Goal: Task Accomplishment & Management: Use online tool/utility

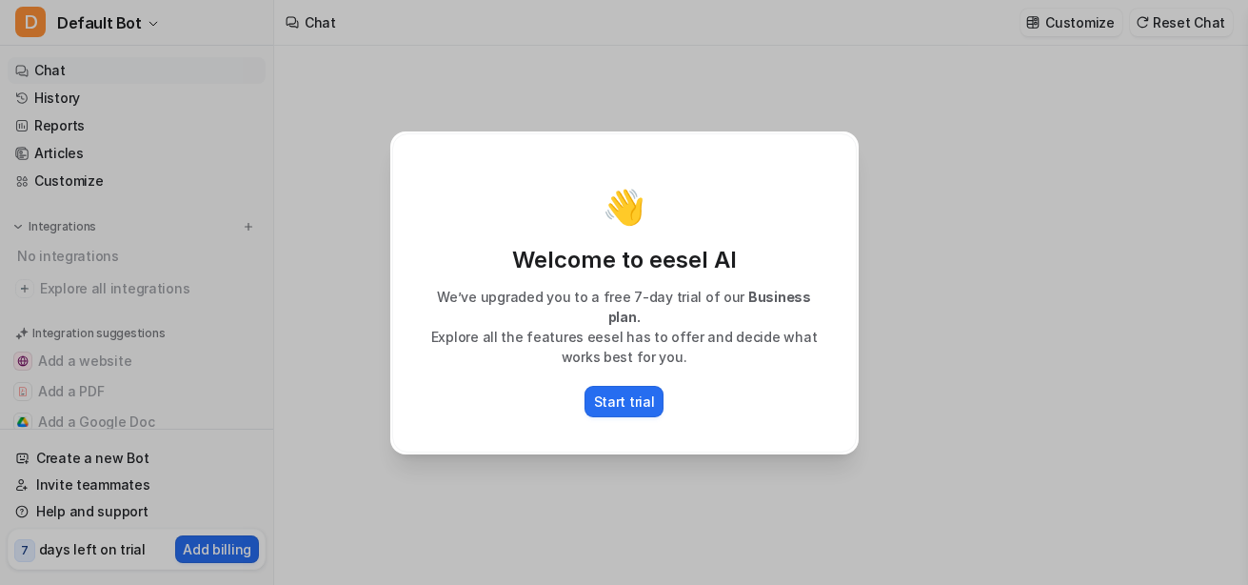
type textarea "**********"
click at [865, 288] on div "👋 Welcome to eesel AI We’ve upgraded you to a free 7-day trial of our Business …" at bounding box center [624, 292] width 499 height 585
click at [628, 411] on p "Start trial" at bounding box center [624, 401] width 61 height 20
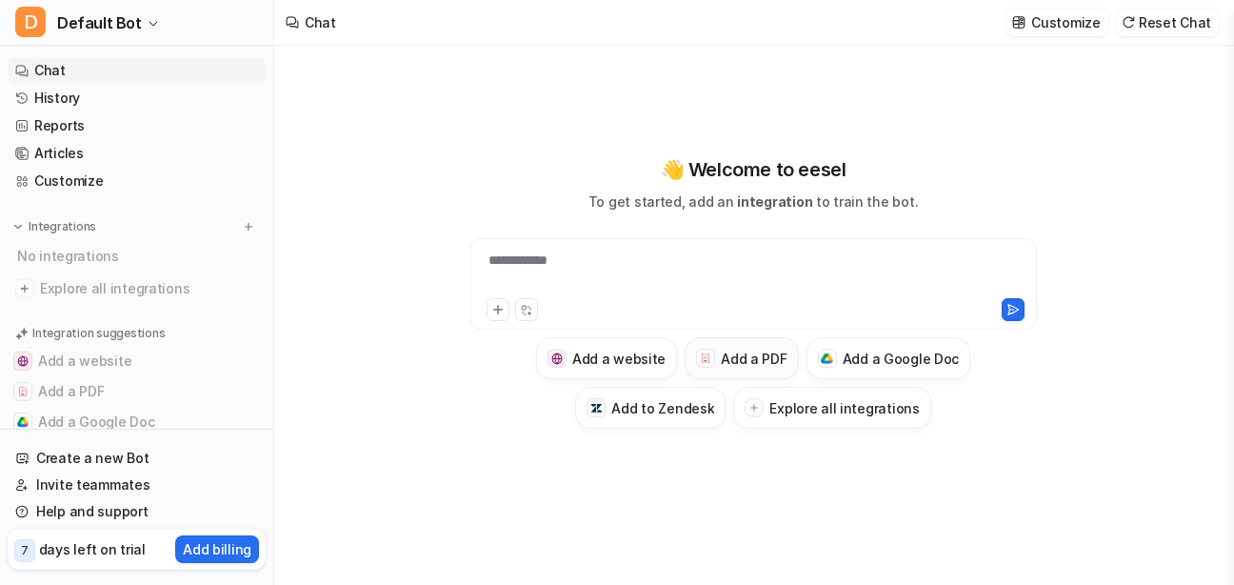
click at [781, 369] on h3 "Add a PDF" at bounding box center [754, 359] width 66 height 20
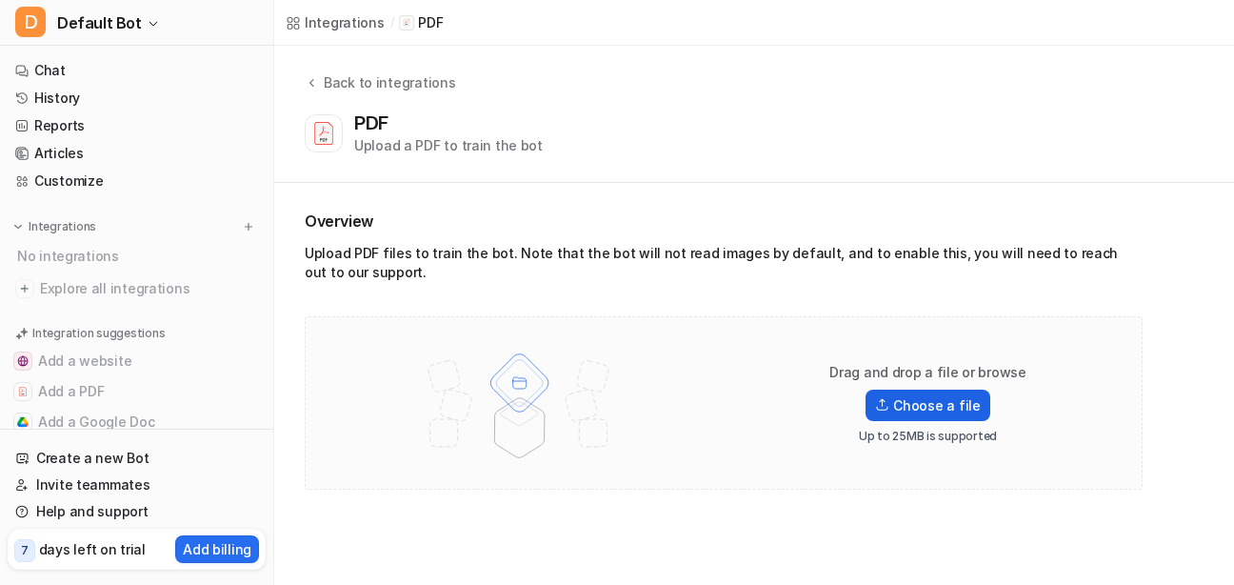
click at [951, 421] on label "Choose a file" at bounding box center [928, 404] width 124 height 31
click at [0, 0] on input "Choose a file" at bounding box center [0, 0] width 0 height 0
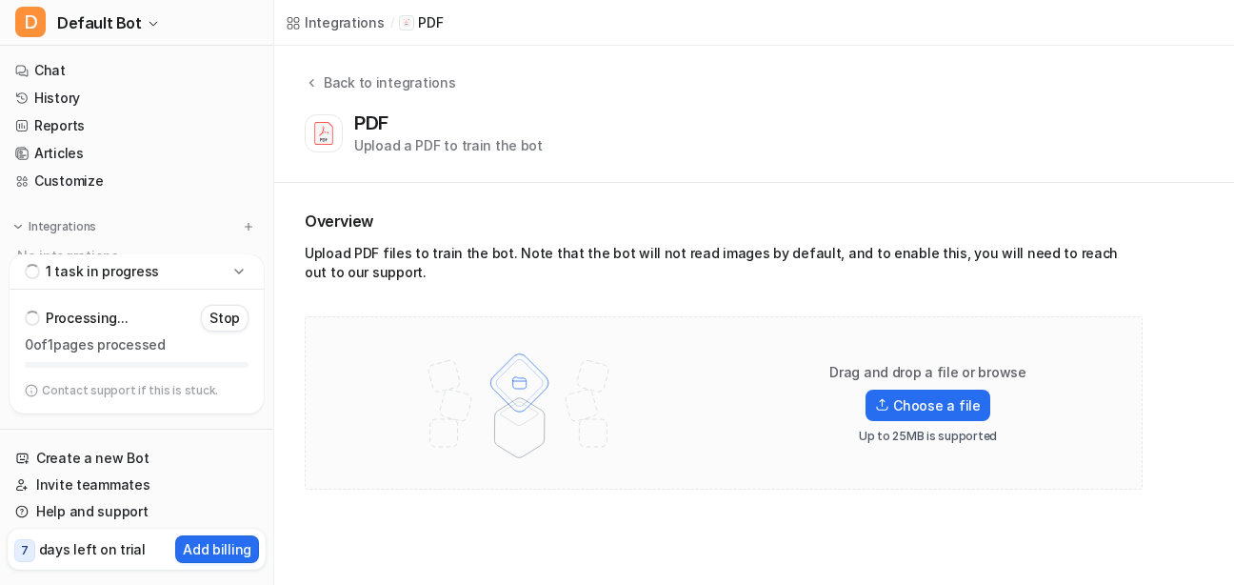
scroll to position [28, 0]
click at [963, 421] on label "Choose a file" at bounding box center [928, 404] width 124 height 31
click at [0, 0] on input "Choose a file" at bounding box center [0, 0] width 0 height 0
click at [950, 421] on label "Choose a file" at bounding box center [928, 404] width 124 height 31
click at [0, 0] on input "Choose a file" at bounding box center [0, 0] width 0 height 0
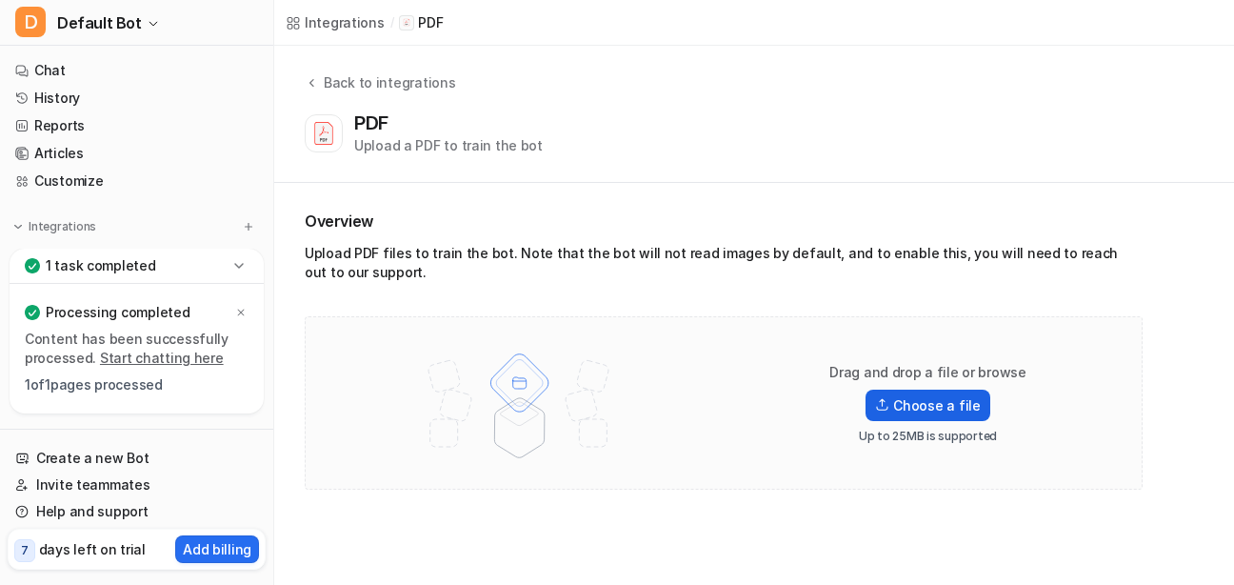
click at [965, 421] on label "Choose a file" at bounding box center [928, 404] width 124 height 31
click at [0, 0] on input "Choose a file" at bounding box center [0, 0] width 0 height 0
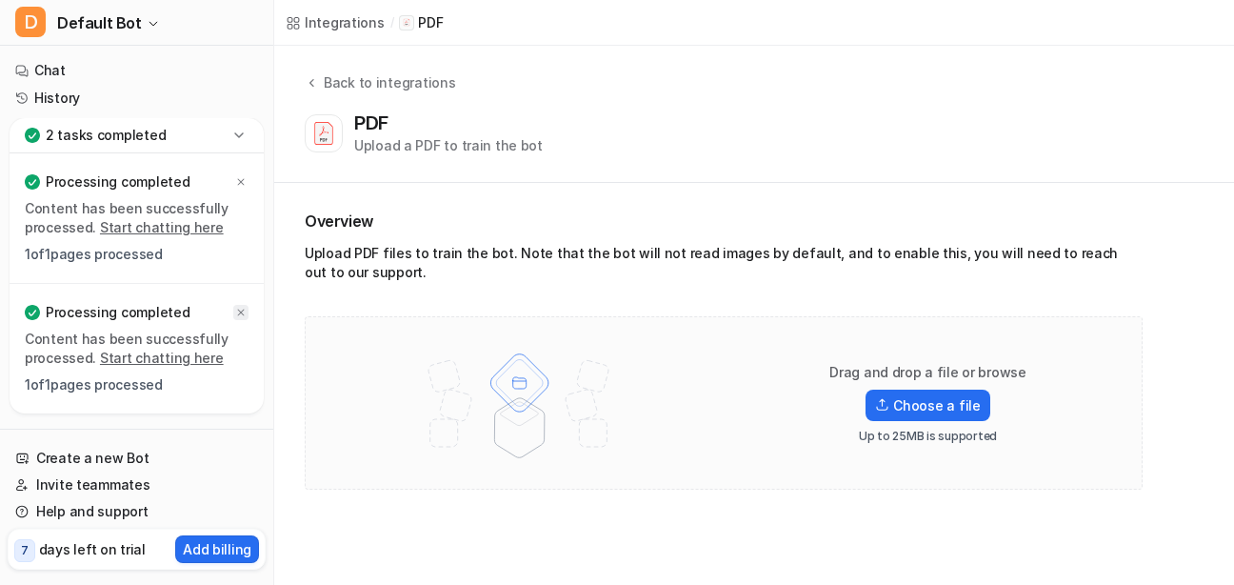
click at [245, 316] on icon at bounding box center [241, 312] width 7 height 7
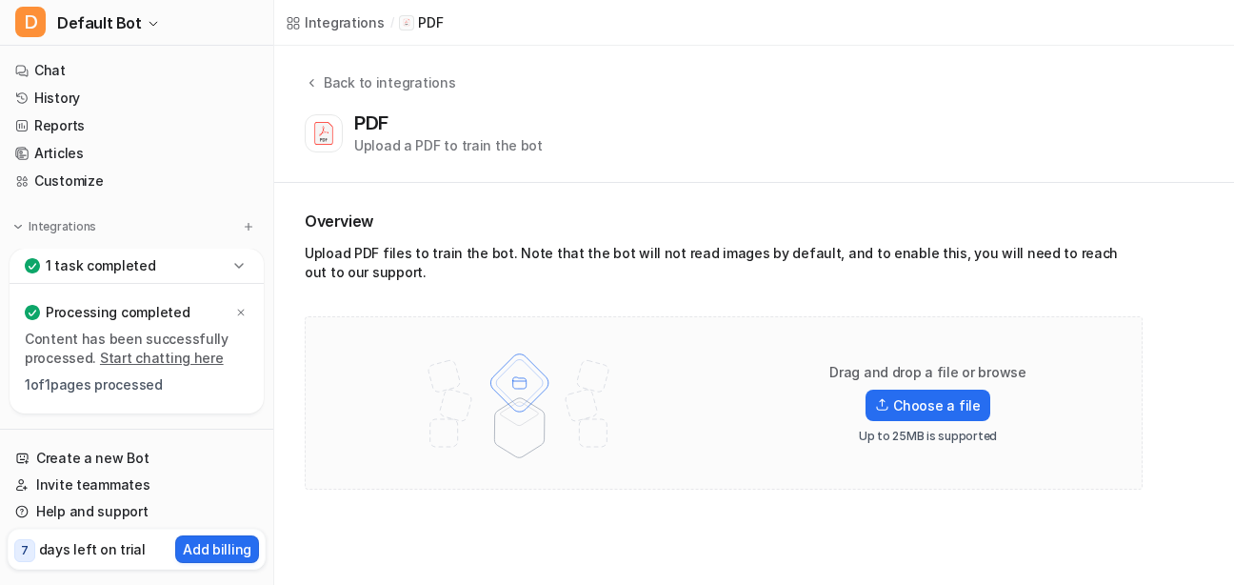
click at [178, 349] on link "Start chatting here" at bounding box center [162, 357] width 124 height 16
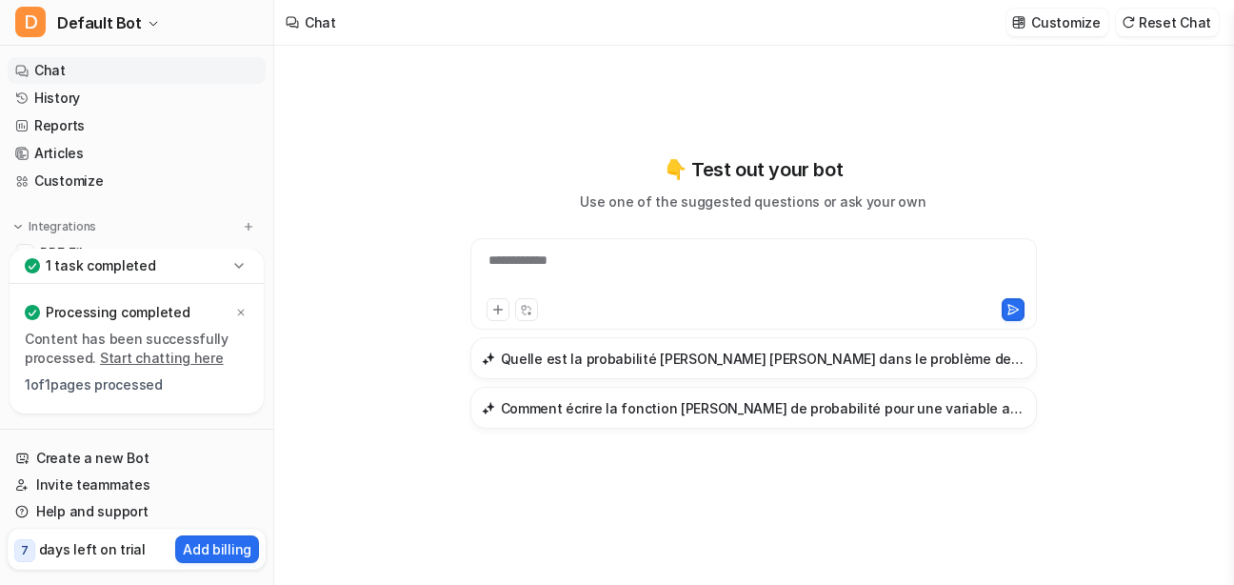
scroll to position [11, 0]
click at [141, 256] on p "1 task completed" at bounding box center [101, 265] width 110 height 19
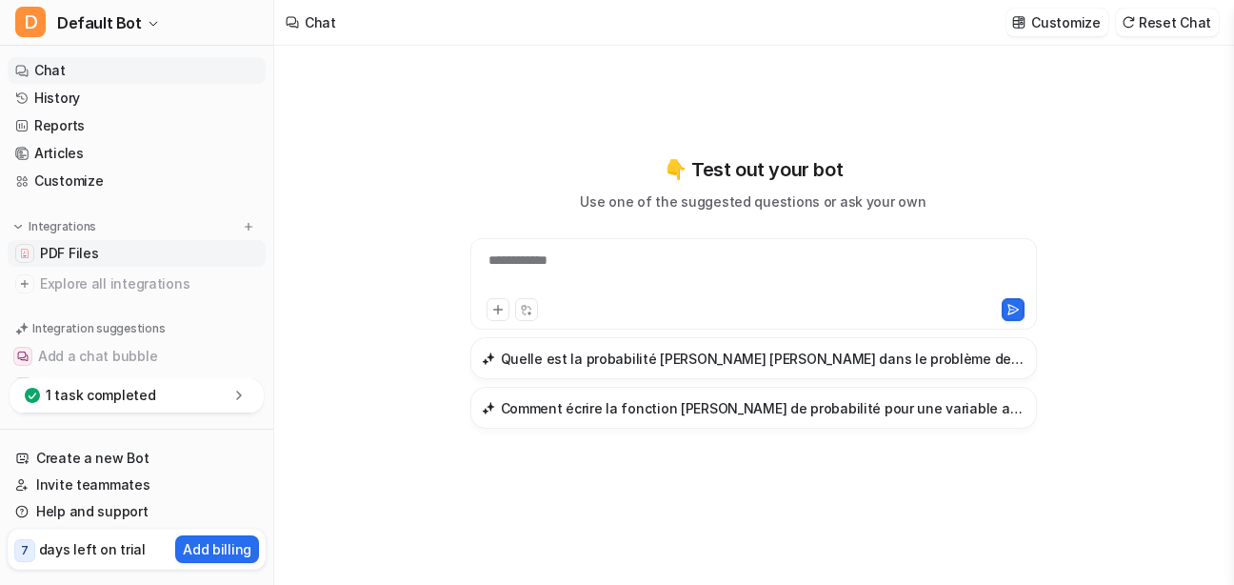
click at [95, 263] on span "PDF Files" at bounding box center [69, 253] width 58 height 19
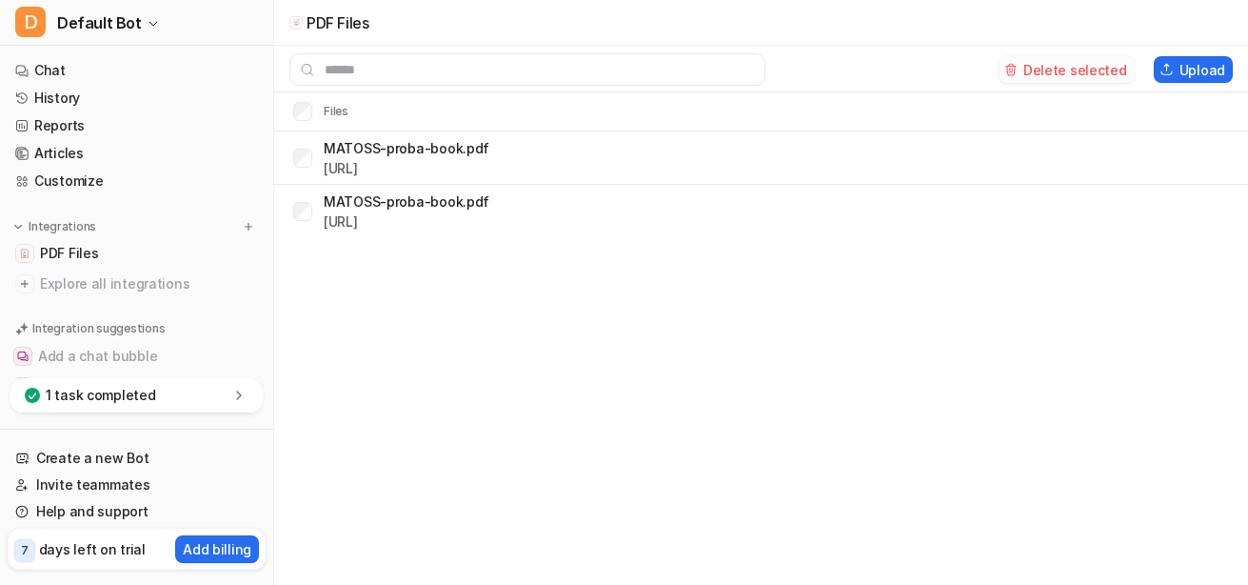
click at [1058, 83] on button "Delete selected" at bounding box center [1067, 69] width 136 height 27
click at [358, 176] on link "[URL]" at bounding box center [341, 168] width 34 height 16
click at [90, 84] on link "Chat" at bounding box center [137, 70] width 258 height 27
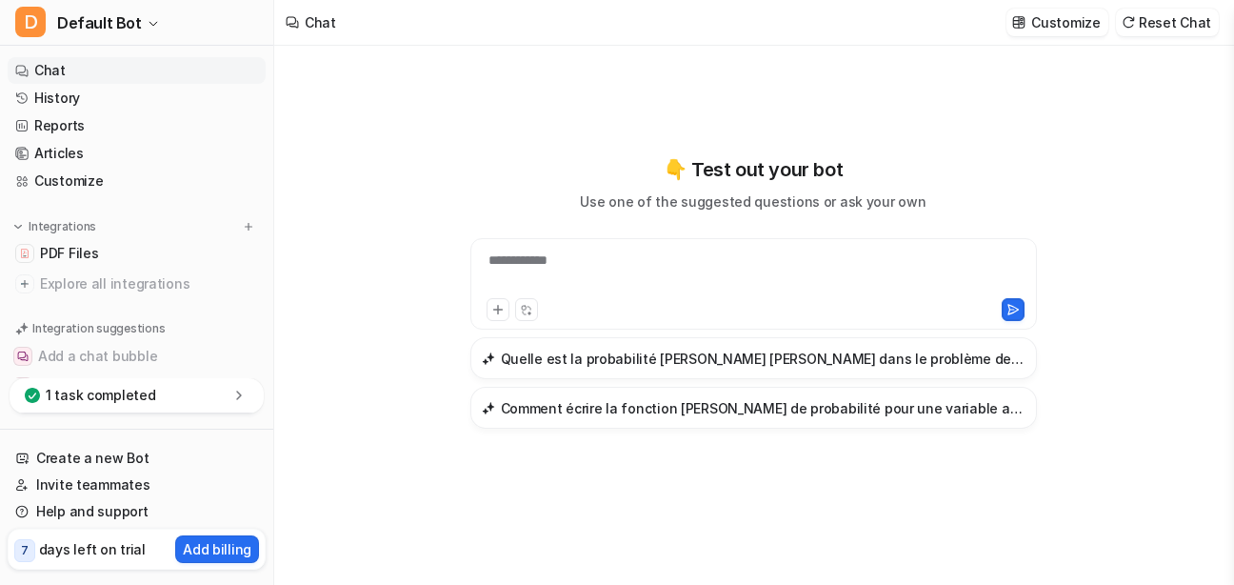
click at [593, 259] on div "**********" at bounding box center [752, 272] width 555 height 44
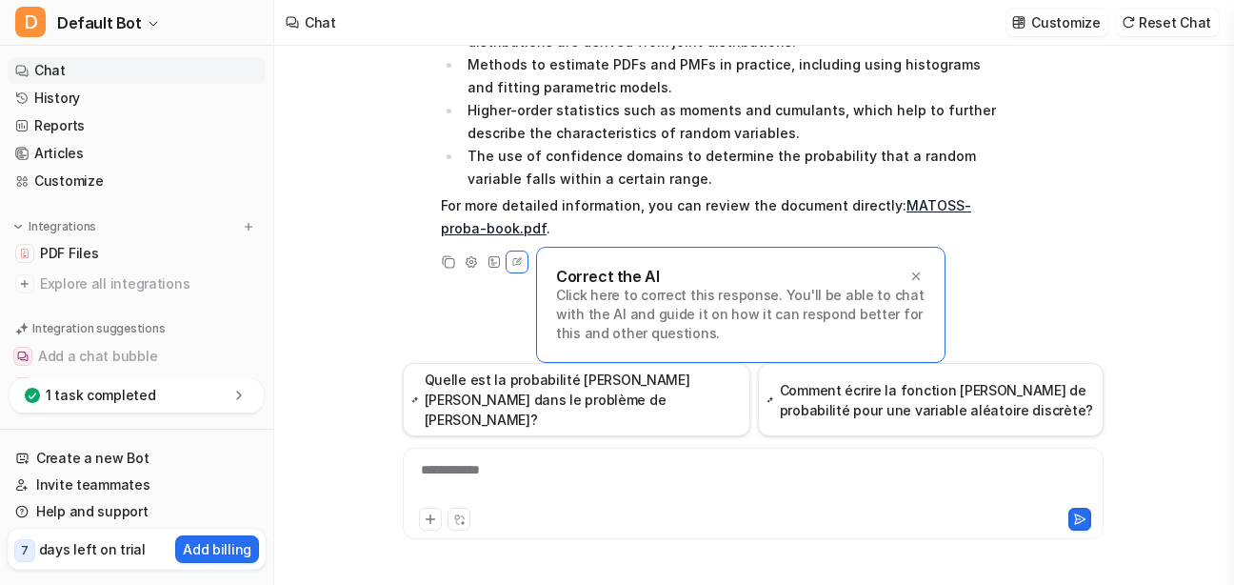
scroll to position [522, 0]
click at [1032, 20] on p "Customize" at bounding box center [1065, 22] width 69 height 20
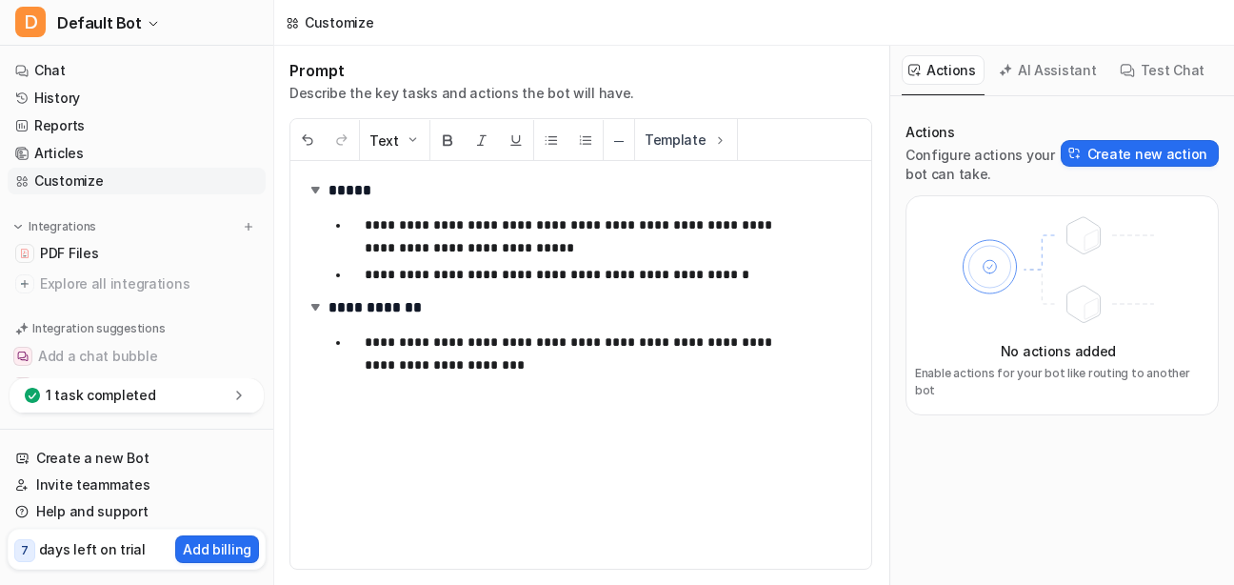
click at [462, 206] on h2 "*****" at bounding box center [544, 191] width 477 height 30
click at [98, 263] on span "PDF Files" at bounding box center [69, 253] width 58 height 19
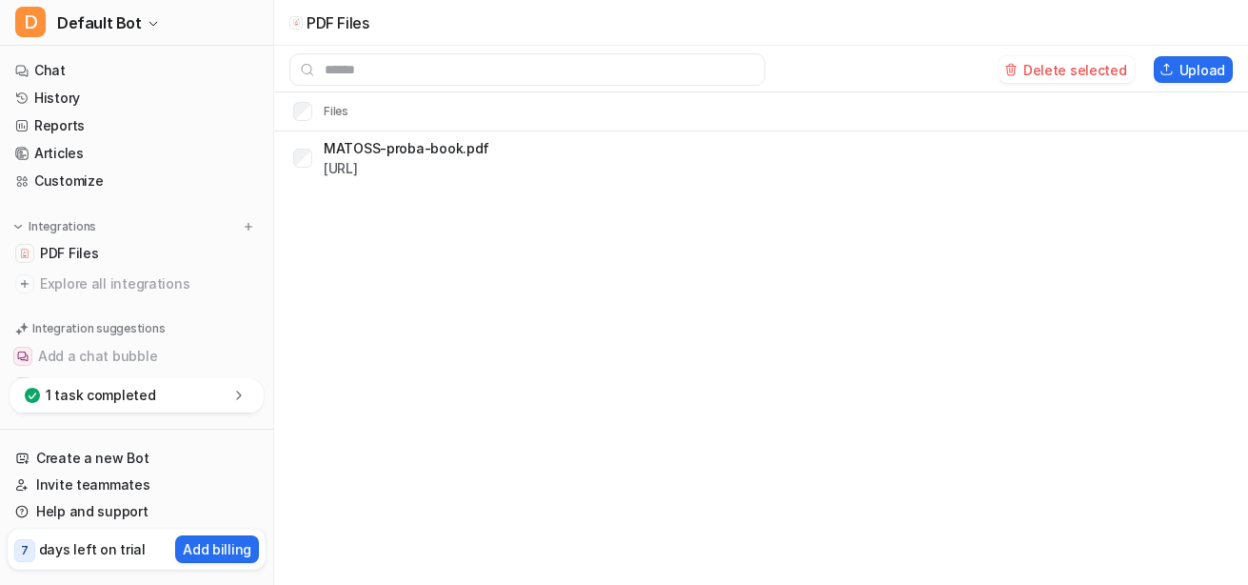
drag, startPoint x: 641, startPoint y: 193, endPoint x: 516, endPoint y: 278, distance: 150.8
click at [516, 278] on div "PDF Files Delete selected Upload Files MATOSS-proba-book.pdf [URL]" at bounding box center [624, 292] width 1248 height 585
click at [76, 139] on link "Reports" at bounding box center [137, 125] width 258 height 27
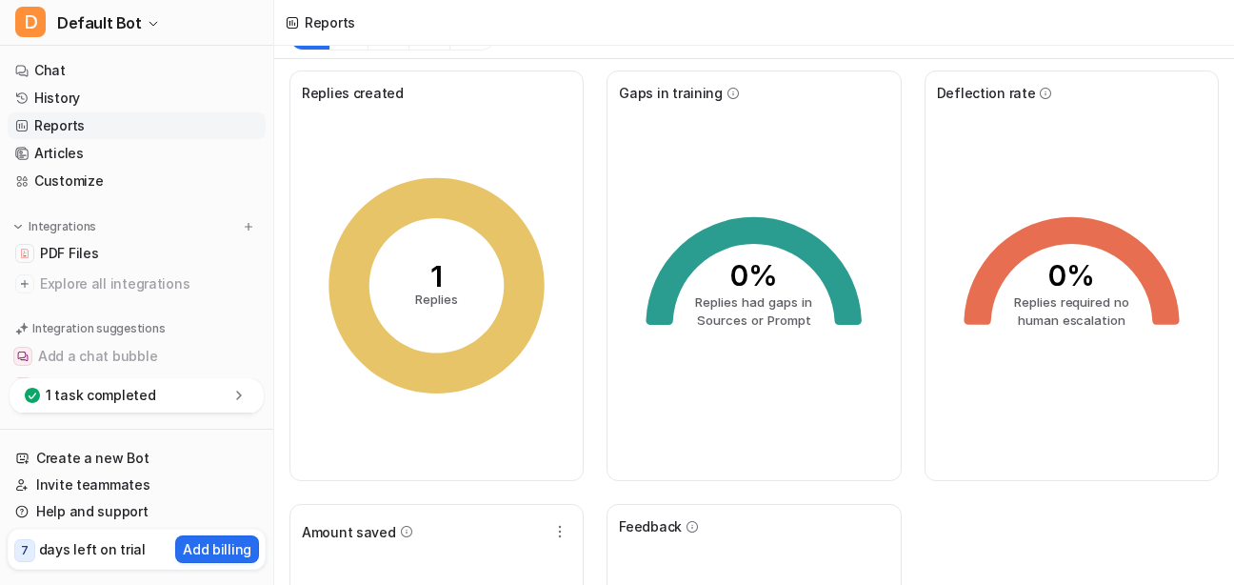
scroll to position [29, 0]
